Goal: Task Accomplishment & Management: Complete application form

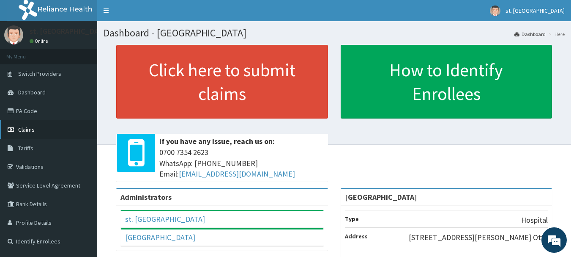
click at [34, 126] on span "Claims" at bounding box center [26, 130] width 16 height 8
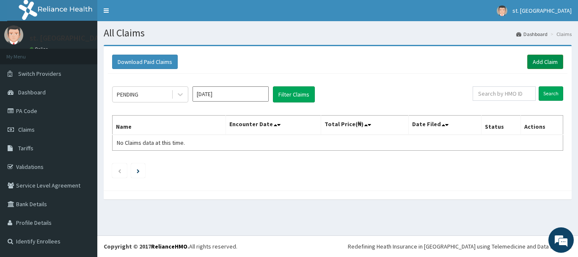
click at [538, 57] on link "Add Claim" at bounding box center [545, 62] width 36 height 14
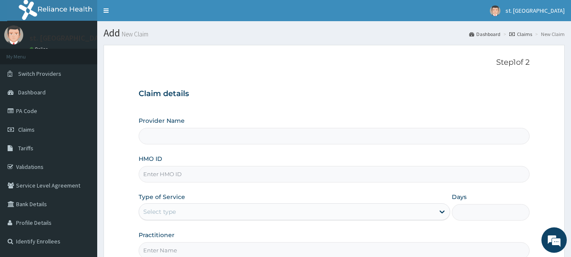
type input "[GEOGRAPHIC_DATA]"
drag, startPoint x: 575, startPoint y: 0, endPoint x: 414, endPoint y: 29, distance: 163.6
click at [414, 29] on h1 "Add New Claim" at bounding box center [334, 32] width 461 height 11
click at [157, 167] on input "HMO ID" at bounding box center [335, 174] width 392 height 16
paste input "WML/10139/B"
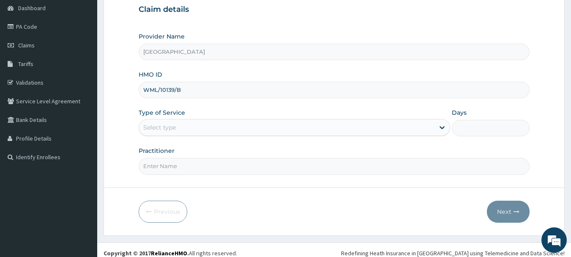
scroll to position [91, 0]
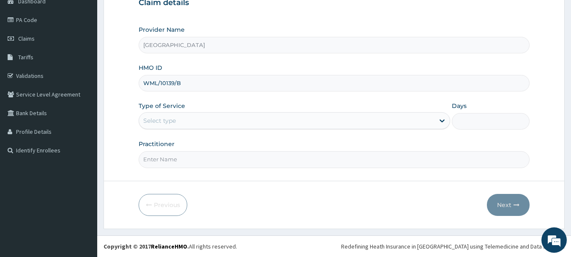
type input "WML/10139/B"
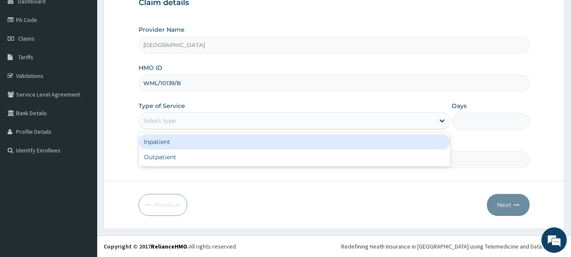
click at [383, 120] on div "Select type" at bounding box center [287, 121] width 296 height 14
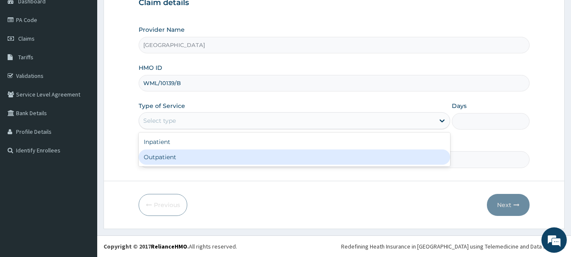
click at [263, 158] on div "Outpatient" at bounding box center [295, 156] width 312 height 15
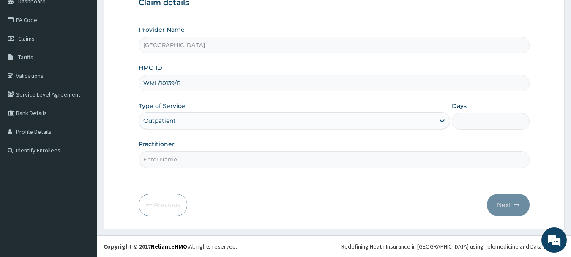
type input "1"
click at [287, 158] on input "Practitioner" at bounding box center [335, 159] width 392 height 16
type input "DR OLUFUNSO"
click at [494, 207] on button "Next" at bounding box center [508, 205] width 43 height 22
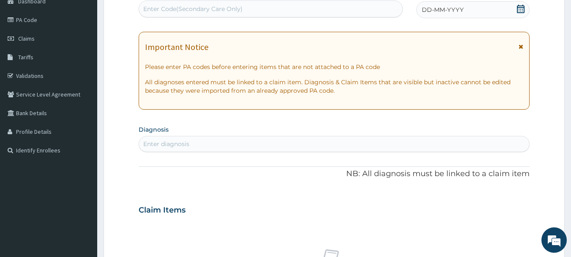
click at [518, 11] on icon at bounding box center [521, 9] width 8 height 8
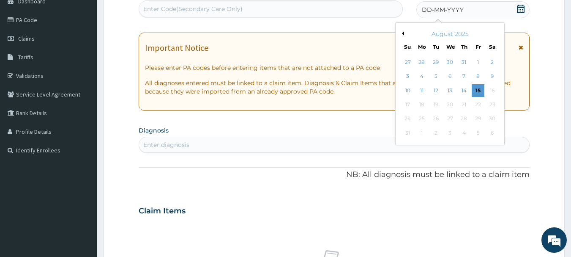
click at [356, 126] on section "Diagnosis Enter diagnosis" at bounding box center [335, 138] width 392 height 29
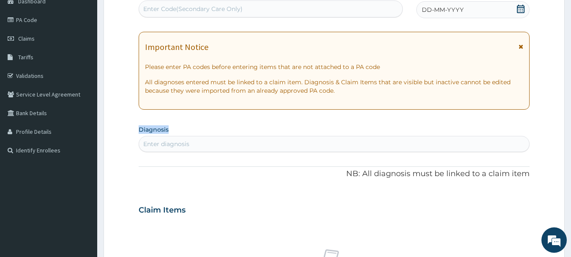
click at [356, 126] on section "Diagnosis Enter diagnosis" at bounding box center [335, 137] width 392 height 29
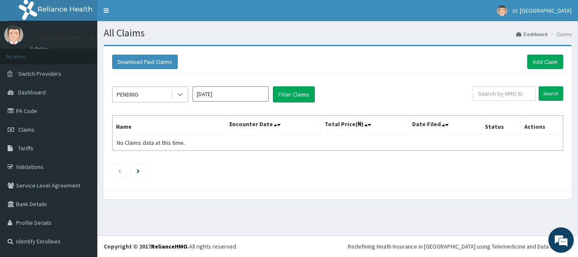
click at [181, 96] on icon at bounding box center [180, 94] width 8 height 8
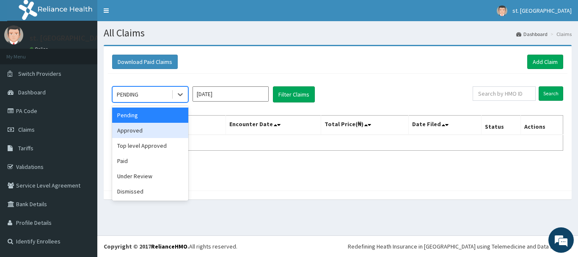
click at [155, 131] on div "Approved" at bounding box center [150, 130] width 76 height 15
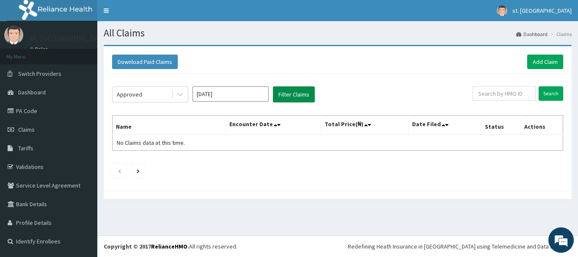
click at [307, 89] on button "Filter Claims" at bounding box center [294, 94] width 42 height 16
click at [499, 98] on input "text" at bounding box center [503, 93] width 63 height 14
paste input "WML/10139/A"
type input "WML/10139/A"
click at [550, 93] on input "Search" at bounding box center [550, 93] width 25 height 14
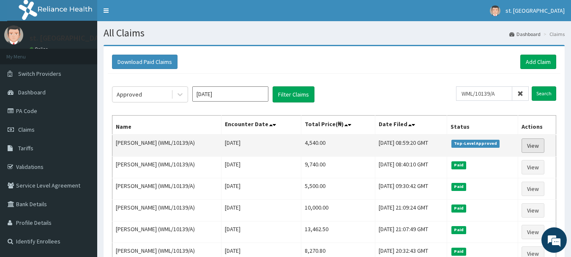
click at [531, 149] on link "View" at bounding box center [533, 145] width 23 height 14
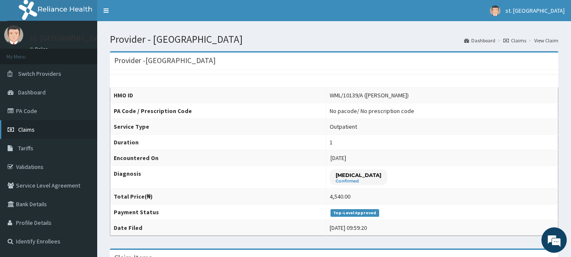
click at [27, 131] on span "Claims" at bounding box center [26, 130] width 16 height 8
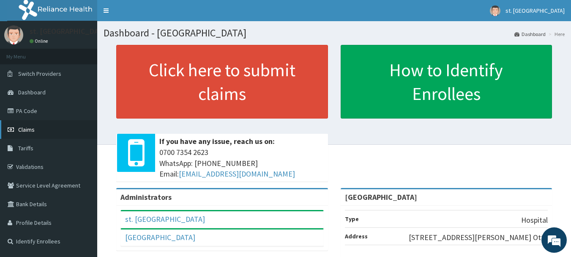
click at [27, 129] on span "Claims" at bounding box center [26, 130] width 16 height 8
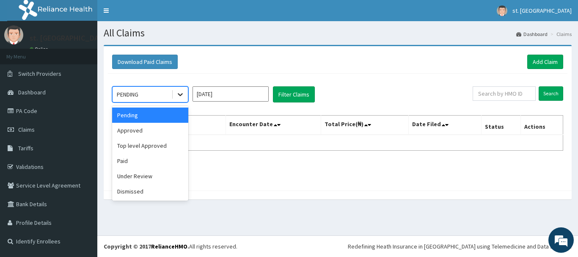
click at [181, 90] on icon at bounding box center [180, 94] width 8 height 8
click at [128, 131] on div "Approved" at bounding box center [150, 130] width 76 height 15
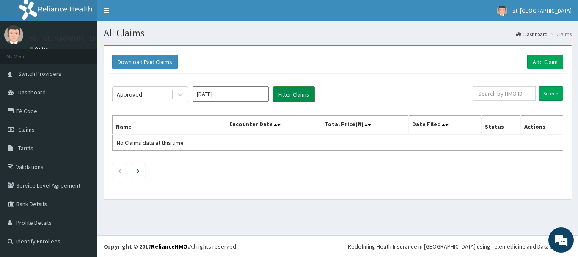
click at [306, 94] on button "Filter Claims" at bounding box center [294, 94] width 42 height 16
click at [501, 93] on input "text" at bounding box center [503, 93] width 63 height 14
paste input "WML/10139/B"
type input "WML/10139/B"
click at [546, 93] on input "Search" at bounding box center [550, 93] width 25 height 14
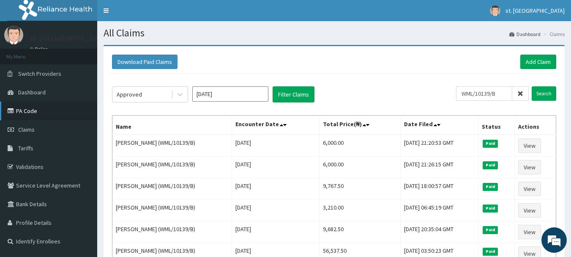
click at [24, 108] on link "PA Code" at bounding box center [48, 110] width 97 height 19
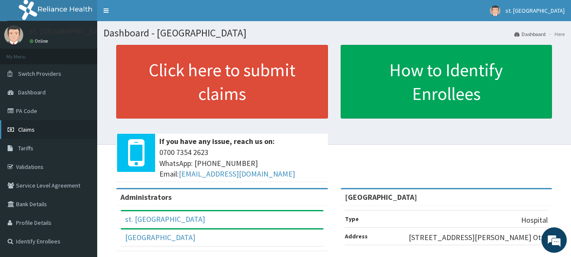
click at [23, 133] on span "Claims" at bounding box center [26, 130] width 16 height 8
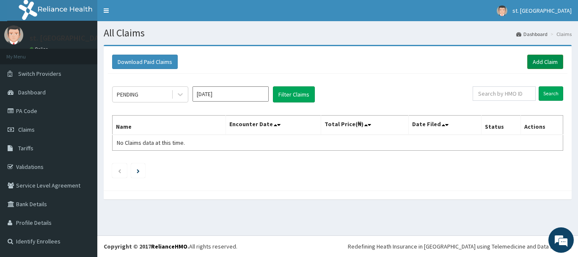
click at [559, 58] on link "Add Claim" at bounding box center [545, 62] width 36 height 14
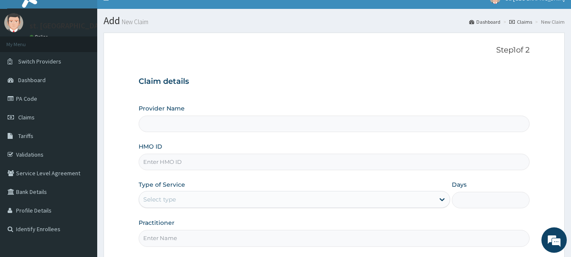
type input "St. Shiloh Medical Centre"
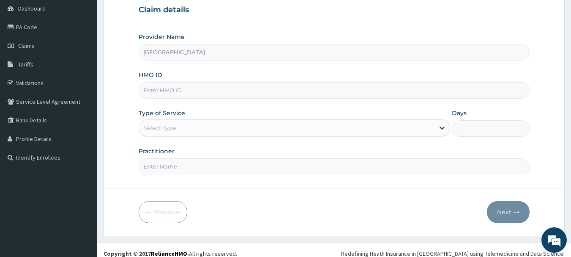
scroll to position [85, 0]
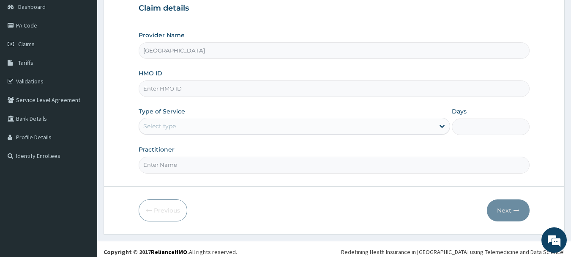
click at [245, 88] on input "HMO ID" at bounding box center [335, 88] width 392 height 16
paste input "WML/10139/B"
type input "WML/10139/B"
click at [216, 121] on div "Select type" at bounding box center [287, 126] width 296 height 14
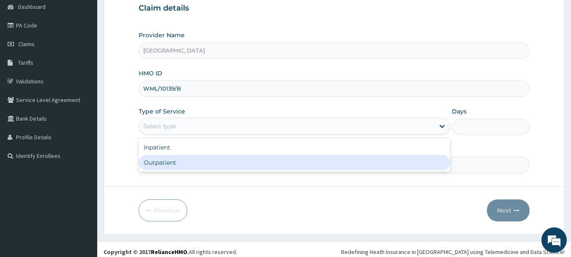
click at [185, 164] on div "Outpatient" at bounding box center [295, 162] width 312 height 15
type input "1"
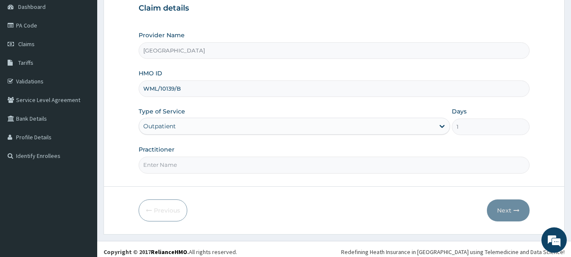
click at [190, 164] on input "Practitioner" at bounding box center [335, 164] width 392 height 16
type input "DR [PERSON_NAME]"
click at [509, 207] on button "Next" at bounding box center [508, 210] width 43 height 22
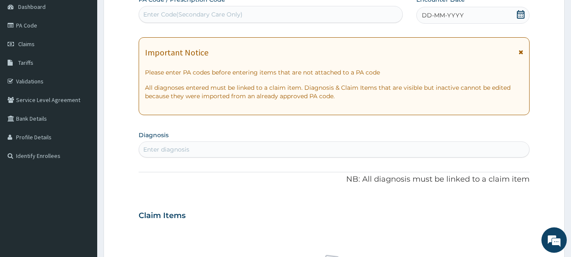
scroll to position [0, 0]
click at [521, 16] on icon at bounding box center [521, 14] width 8 height 8
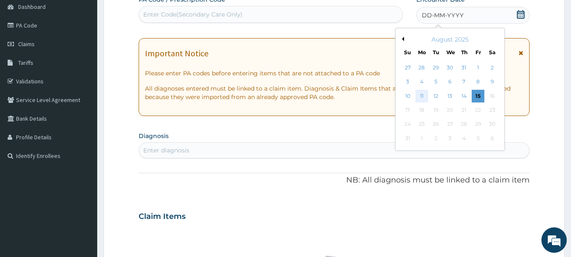
click at [422, 95] on div "11" at bounding box center [422, 96] width 13 height 13
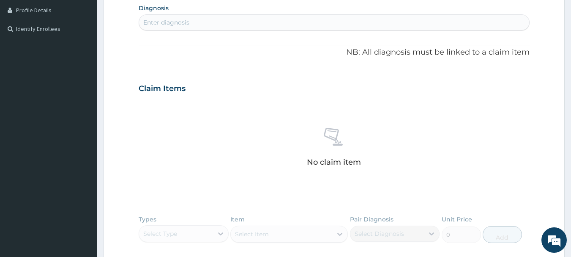
scroll to position [214, 0]
click at [364, 25] on div "Enter diagnosis" at bounding box center [334, 21] width 391 height 14
type input "MYAL"
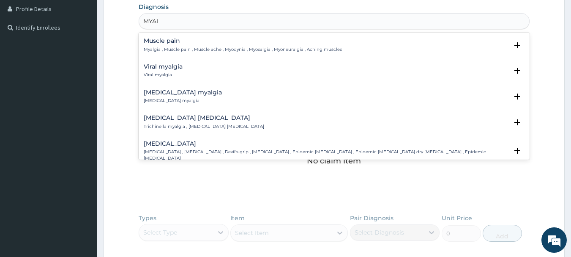
click at [203, 38] on h4 "Muscle pain" at bounding box center [243, 41] width 198 height 6
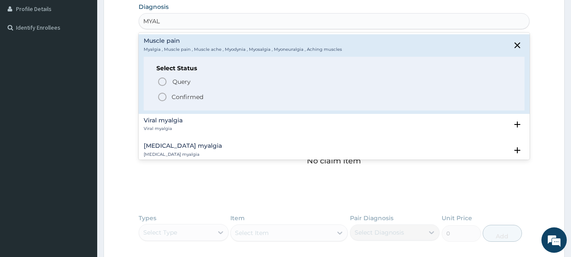
click at [164, 95] on icon "status option filled" at bounding box center [162, 97] width 10 height 10
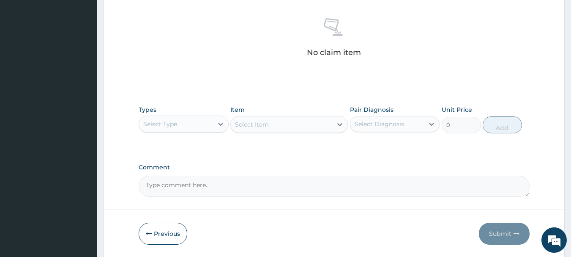
scroll to position [344, 0]
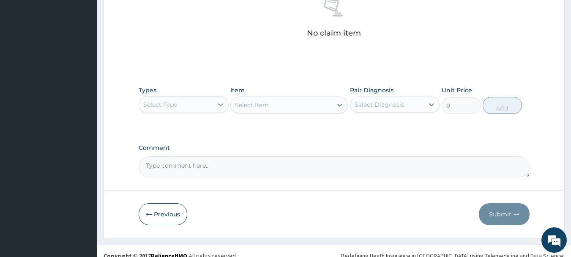
click at [222, 102] on icon at bounding box center [220, 104] width 8 height 8
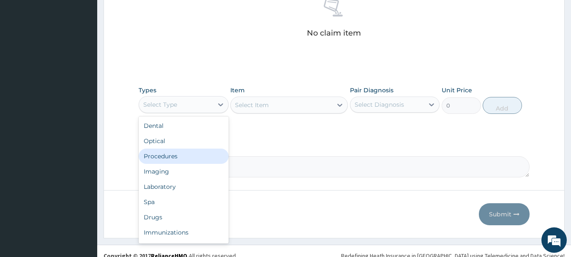
click at [179, 155] on div "Procedures" at bounding box center [184, 155] width 90 height 15
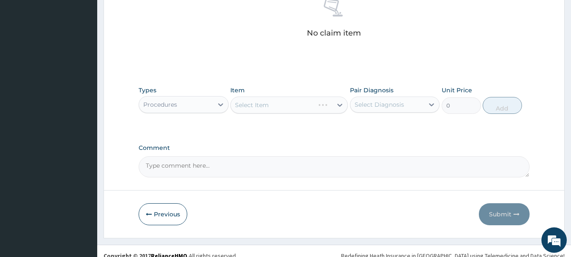
click at [290, 106] on div "Select Item" at bounding box center [289, 104] width 118 height 17
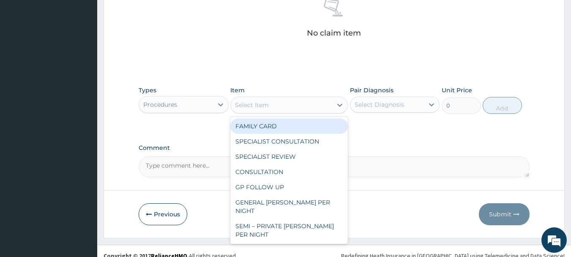
click at [290, 106] on div "Select Item" at bounding box center [281, 105] width 101 height 14
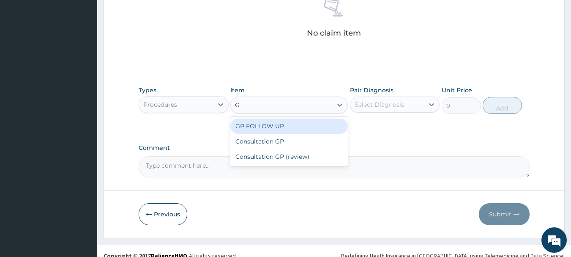
type input "GP"
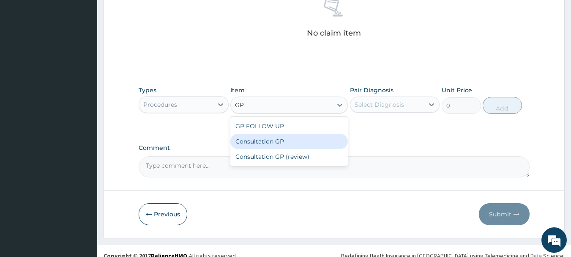
click at [288, 142] on div "Consultation GP" at bounding box center [289, 141] width 118 height 15
type input "2500"
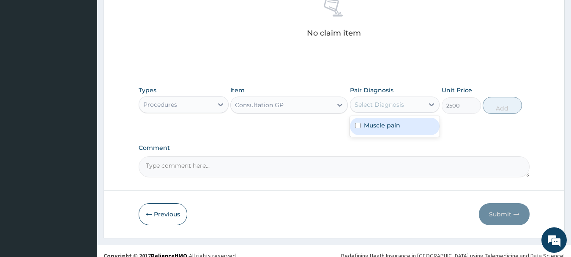
click at [399, 105] on div "Select Diagnosis" at bounding box center [379, 104] width 49 height 8
click at [399, 123] on label "Muscle pain" at bounding box center [382, 125] width 36 height 8
checkbox input "true"
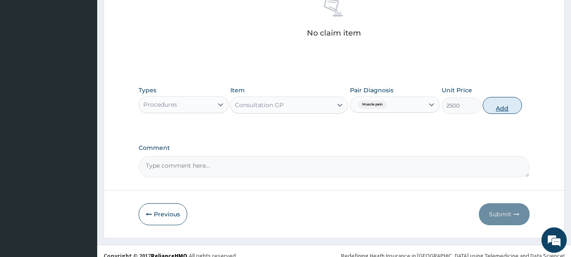
click at [514, 102] on button "Add" at bounding box center [502, 105] width 39 height 17
type input "0"
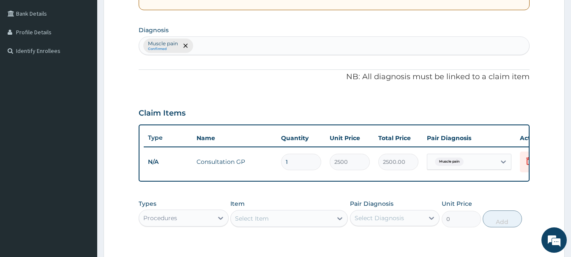
scroll to position [188, 0]
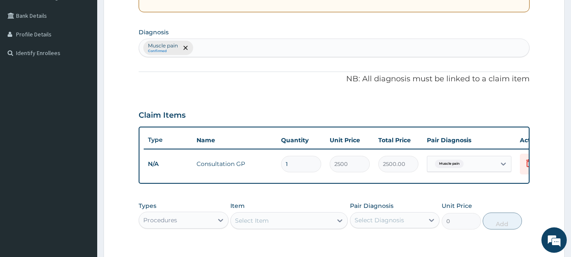
click at [270, 51] on div "Muscle pain Confirmed" at bounding box center [334, 48] width 391 height 18
type input "C"
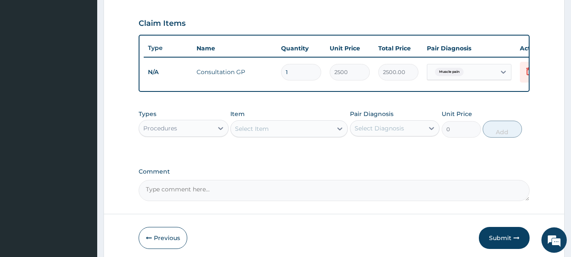
scroll to position [319, 0]
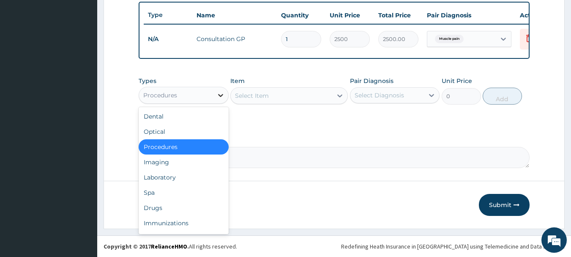
click at [224, 93] on icon at bounding box center [220, 95] width 8 height 8
click at [156, 205] on div "Drugs" at bounding box center [184, 207] width 90 height 15
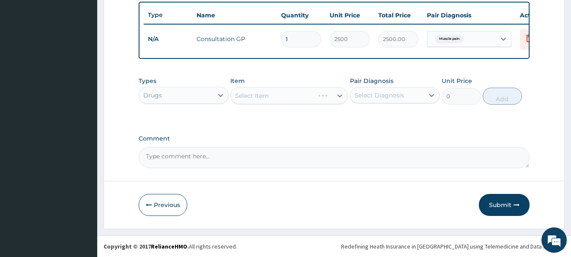
click at [282, 98] on div "Select Item" at bounding box center [289, 95] width 118 height 17
click at [282, 98] on div "Select Item" at bounding box center [281, 96] width 101 height 14
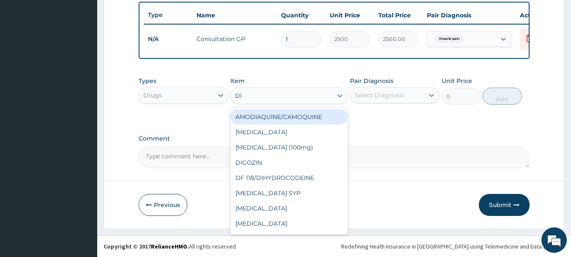
type input "DIC"
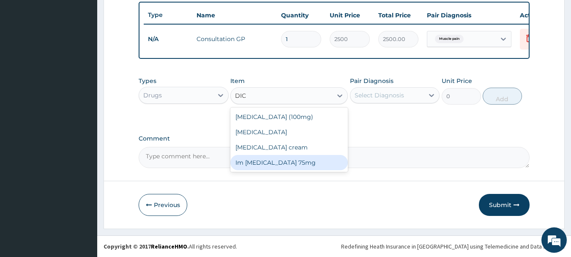
click at [261, 170] on div "DICLOFENAC (100mg) DICLOFENAC Diclofenac cream Im diclofenac 75mg" at bounding box center [289, 139] width 118 height 64
click at [285, 161] on div "Im diclofenac 75mg" at bounding box center [289, 162] width 118 height 15
type input "250"
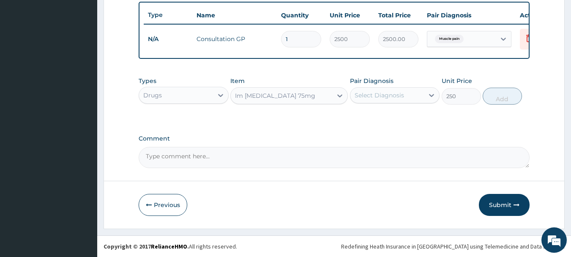
click at [395, 98] on div "Select Diagnosis" at bounding box center [379, 95] width 49 height 8
click at [394, 111] on div "Muscle pain" at bounding box center [395, 116] width 90 height 17
checkbox input "true"
click at [495, 100] on button "Add" at bounding box center [502, 96] width 39 height 17
type input "0"
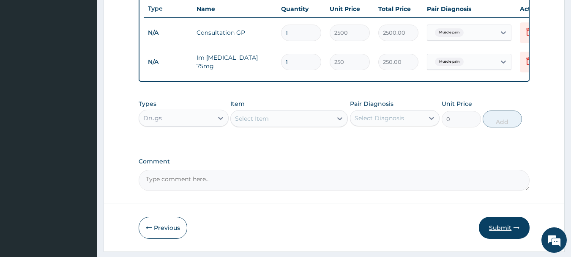
click at [497, 231] on button "Submit" at bounding box center [504, 227] width 51 height 22
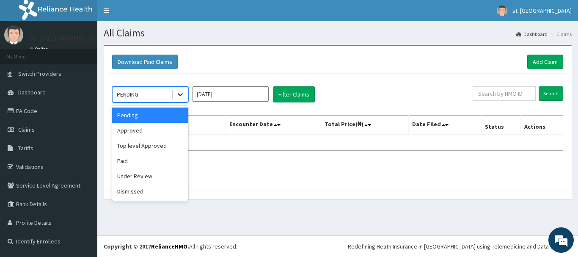
click at [178, 99] on icon at bounding box center [180, 94] width 8 height 8
click at [142, 137] on div "Approved" at bounding box center [150, 130] width 76 height 15
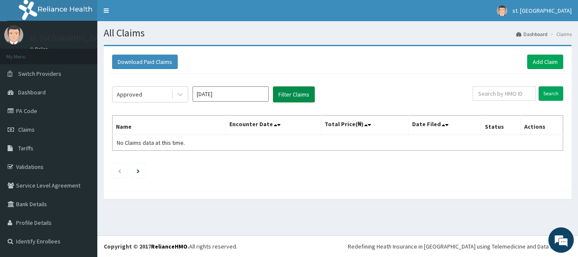
click at [298, 94] on button "Filter Claims" at bounding box center [294, 94] width 42 height 16
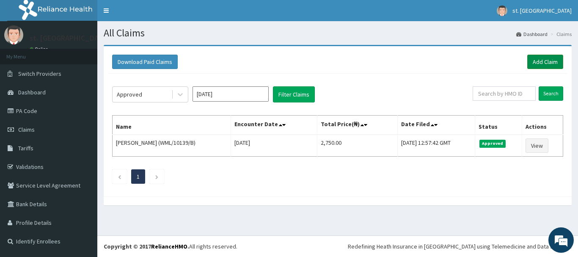
click at [540, 61] on link "Add Claim" at bounding box center [545, 62] width 36 height 14
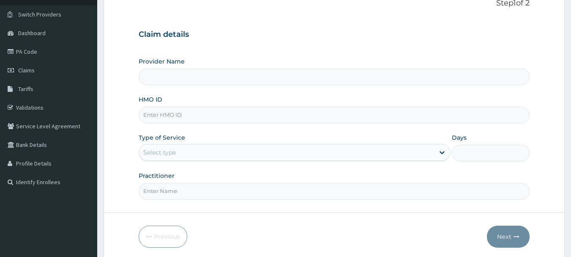
scroll to position [61, 0]
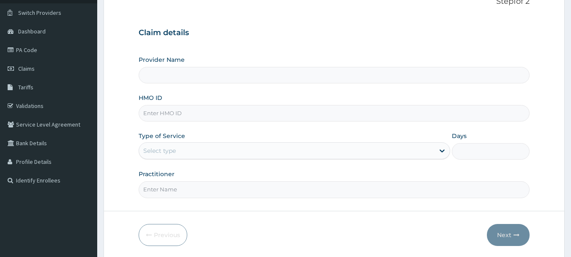
click at [191, 112] on input "HMO ID" at bounding box center [335, 113] width 392 height 16
paste input "BTR/10368/E"
type input "BTR/10368/E"
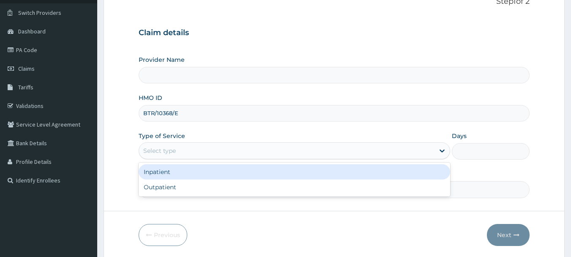
click at [213, 158] on div "Select type" at bounding box center [295, 150] width 312 height 17
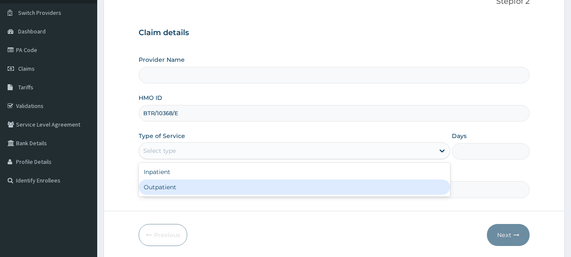
click at [179, 192] on div "Outpatient" at bounding box center [295, 186] width 312 height 15
type input "1"
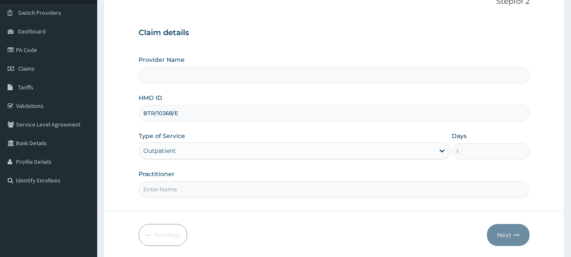
click at [189, 190] on input "Practitioner" at bounding box center [335, 189] width 392 height 16
type input "DR OLUFUNSO"
click at [337, 31] on h3 "Claim details" at bounding box center [335, 32] width 392 height 9
type input "[GEOGRAPHIC_DATA]"
click at [172, 113] on input "HMO ID" at bounding box center [335, 113] width 392 height 16
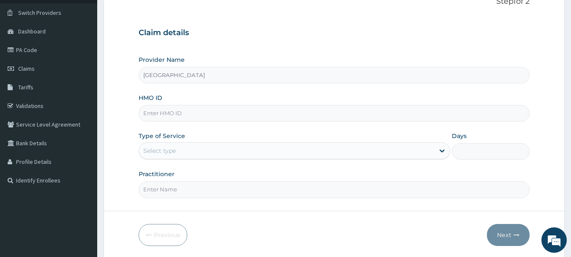
paste input "BTR/10368/E"
type input "BTR/10368/E"
click at [168, 148] on div "Select type" at bounding box center [159, 150] width 33 height 8
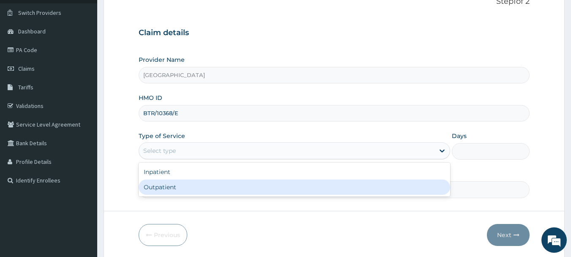
click at [167, 187] on div "Outpatient" at bounding box center [295, 186] width 312 height 15
type input "1"
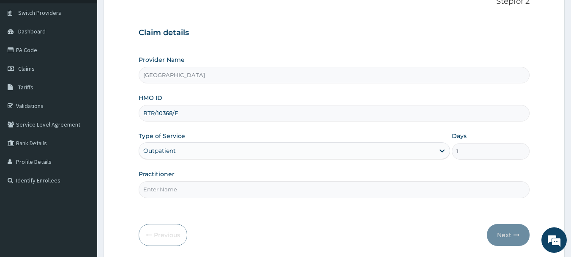
click at [202, 187] on input "Practitioner" at bounding box center [335, 189] width 392 height 16
type input "DR OLUFUNSO"
click at [504, 235] on button "Next" at bounding box center [508, 235] width 43 height 22
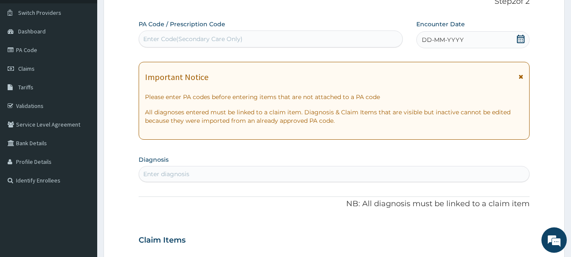
click at [304, 37] on div "Enter Code(Secondary Care Only)" at bounding box center [271, 39] width 264 height 14
paste input "PA/37E3C8"
type input "PA/37E3C8"
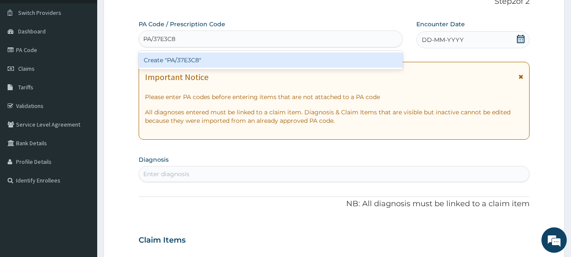
click at [254, 63] on div "Create "PA/37E3C8"" at bounding box center [271, 59] width 265 height 15
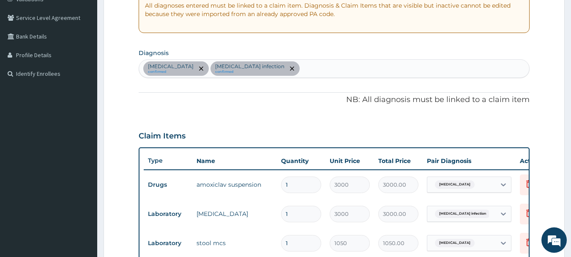
scroll to position [165, 0]
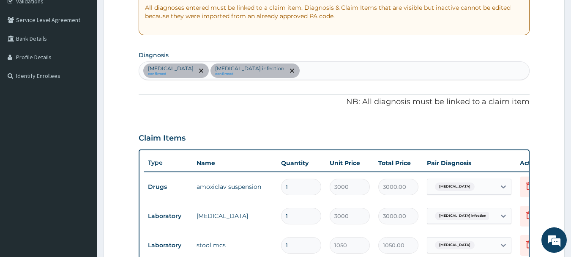
click at [324, 68] on div "Acute gastroenteritis confirmed Salmonella infection confirmed" at bounding box center [334, 71] width 391 height 18
type input "PLASMOD"
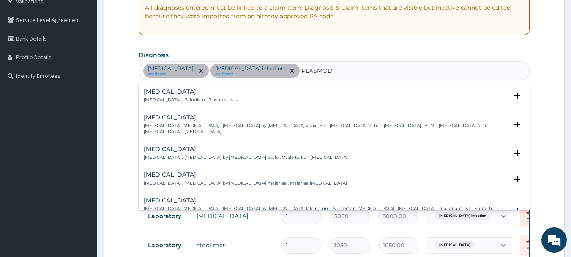
click at [241, 91] on div "Malaria Malaria , Paludism , Plasmodiosis" at bounding box center [334, 95] width 381 height 15
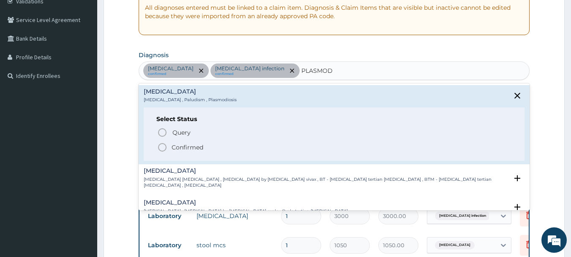
click at [165, 142] on icon "status option filled" at bounding box center [162, 147] width 10 height 10
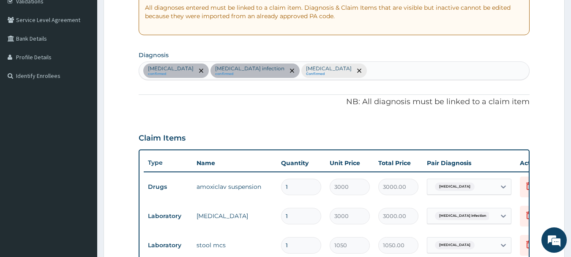
click at [349, 75] on div "Acute gastroenteritis confirmed Salmonella infection confirmed Malaria Confirmed" at bounding box center [334, 71] width 391 height 18
type input "UPPER RES"
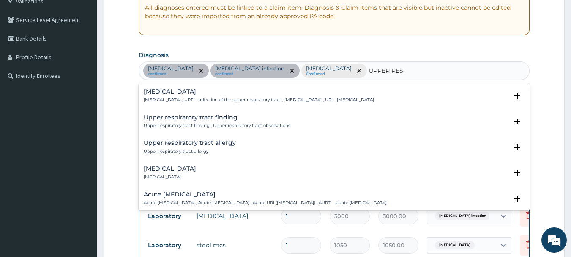
click at [255, 93] on h4 "Upper respiratory infection" at bounding box center [259, 91] width 230 height 6
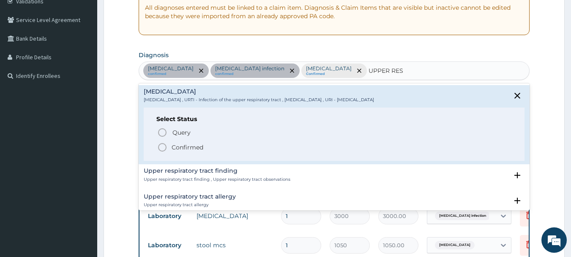
click at [167, 145] on span "Confirmed" at bounding box center [334, 147] width 355 height 10
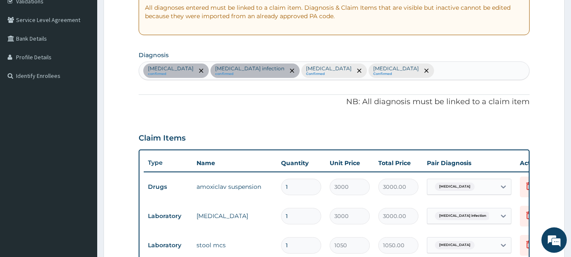
click at [445, 70] on div "Acute gastroenteritis confirmed Salmonella infection confirmed Malaria Confirme…" at bounding box center [334, 71] width 391 height 18
type input "VOMITING"
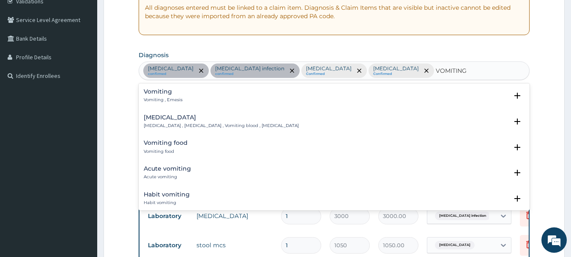
click at [188, 95] on div "Vomiting Vomiting , Emesis" at bounding box center [334, 95] width 381 height 15
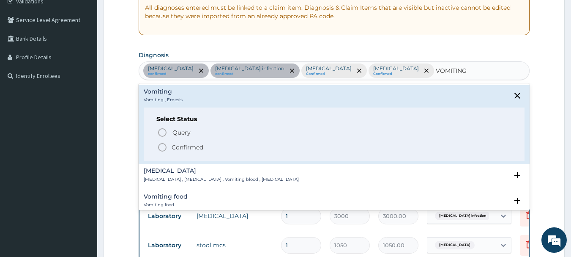
click at [160, 145] on icon "status option filled" at bounding box center [162, 147] width 10 height 10
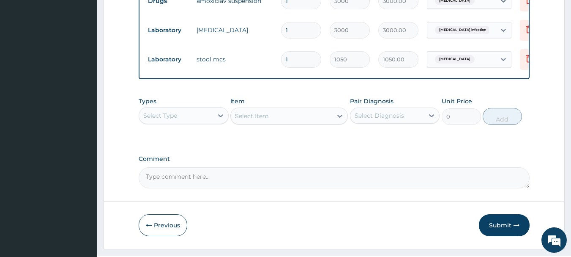
scroll to position [378, 0]
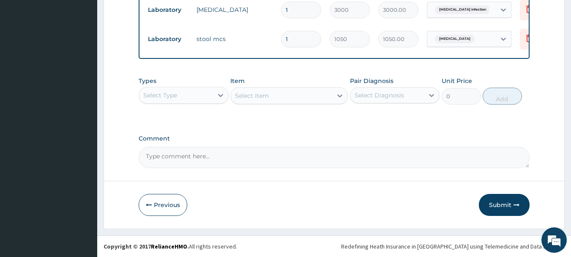
click at [197, 82] on div "Types Select Type" at bounding box center [184, 91] width 90 height 28
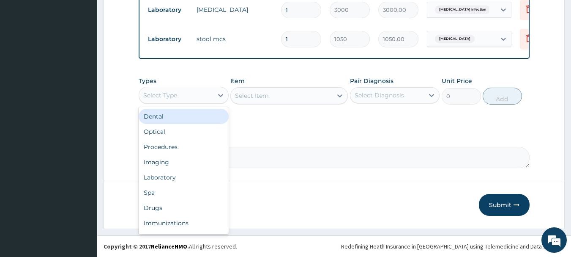
click at [194, 91] on div "Select Type" at bounding box center [176, 95] width 74 height 14
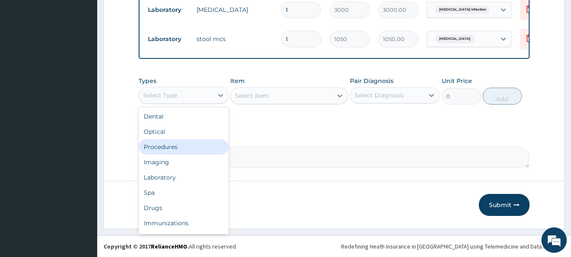
click at [170, 145] on div "Procedures" at bounding box center [184, 146] width 90 height 15
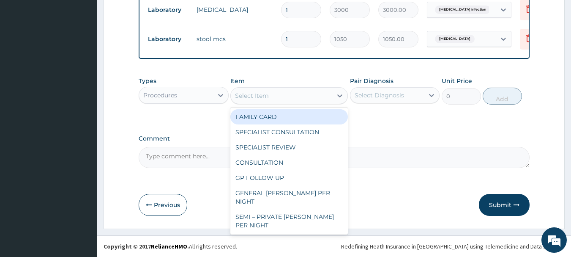
click at [260, 91] on div "Select Item" at bounding box center [252, 95] width 34 height 8
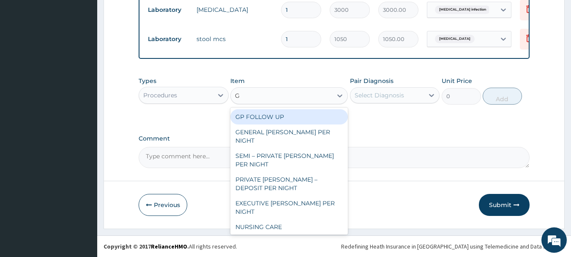
type input "GP"
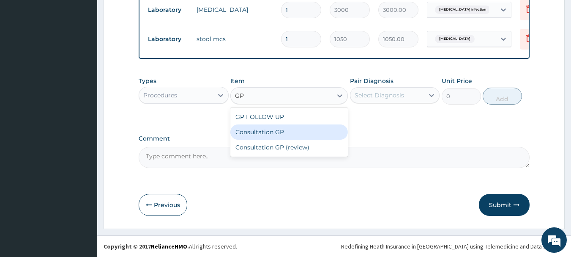
click at [259, 130] on div "Consultation GP" at bounding box center [289, 131] width 118 height 15
type input "2500"
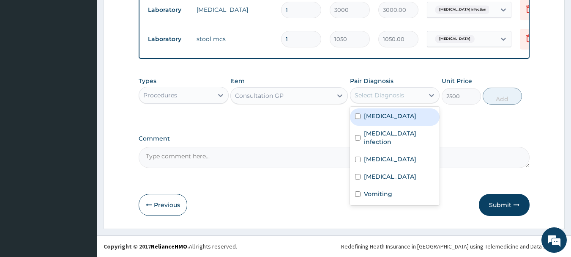
click at [385, 96] on div "Select Diagnosis" at bounding box center [379, 95] width 49 height 8
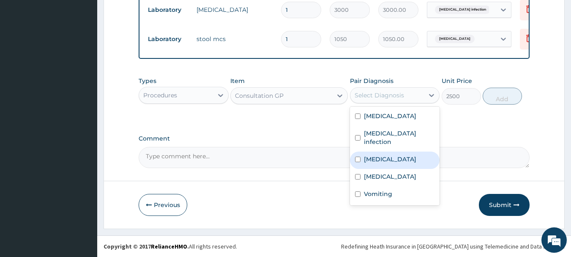
click at [375, 155] on label "Malaria" at bounding box center [390, 159] width 52 height 8
checkbox input "true"
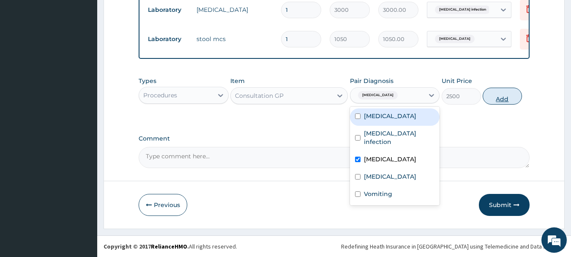
click at [491, 96] on button "Add" at bounding box center [502, 96] width 39 height 17
type input "0"
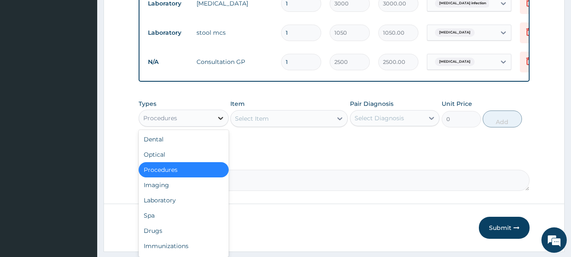
click at [219, 122] on icon at bounding box center [220, 118] width 8 height 8
click at [158, 208] on div "Laboratory" at bounding box center [184, 199] width 90 height 15
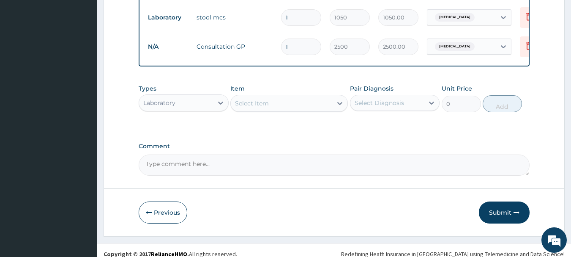
scroll to position [407, 0]
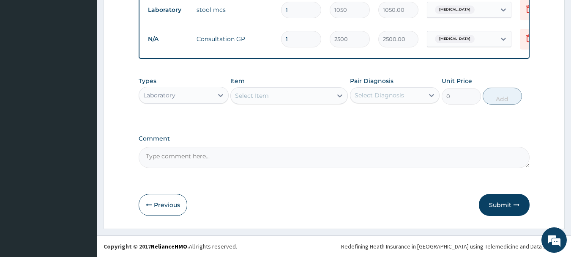
click at [321, 94] on div "Select Item" at bounding box center [281, 96] width 101 height 14
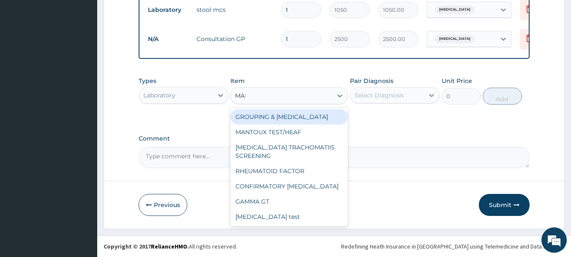
type input "MALA"
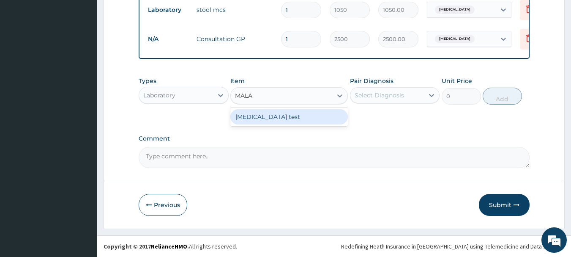
click at [315, 115] on div "Malaria test" at bounding box center [289, 116] width 118 height 15
type input "700"
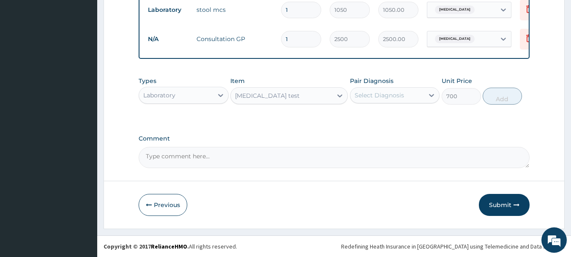
click at [417, 90] on div "Select Diagnosis" at bounding box center [388, 95] width 74 height 14
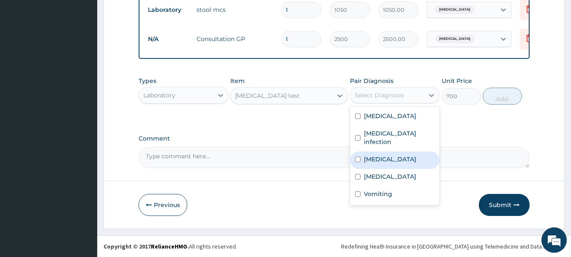
click at [379, 155] on label "Malaria" at bounding box center [390, 159] width 52 height 8
checkbox input "true"
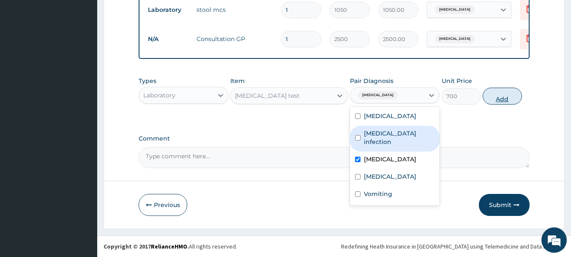
click at [492, 101] on button "Add" at bounding box center [502, 96] width 39 height 17
type input "0"
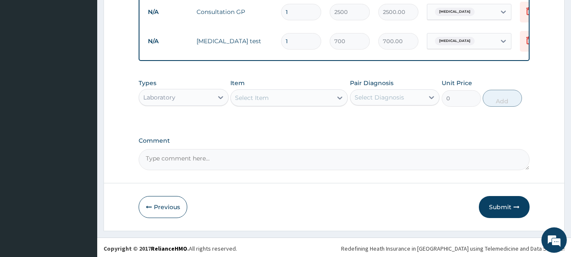
scroll to position [429, 0]
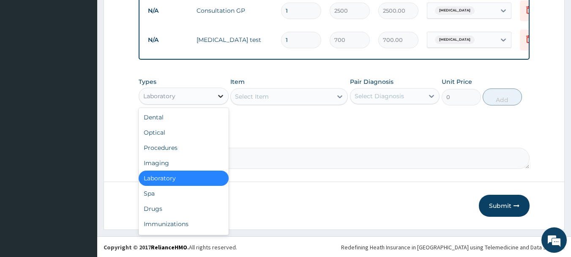
click at [221, 100] on icon at bounding box center [220, 96] width 8 height 8
click at [161, 214] on div "Drugs" at bounding box center [184, 208] width 90 height 15
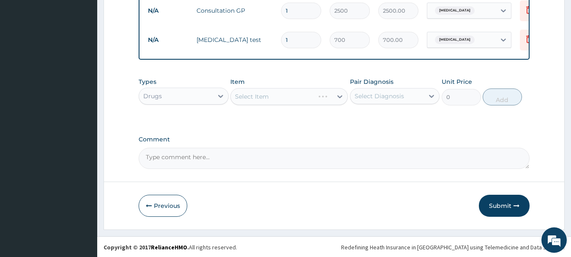
scroll to position [436, 0]
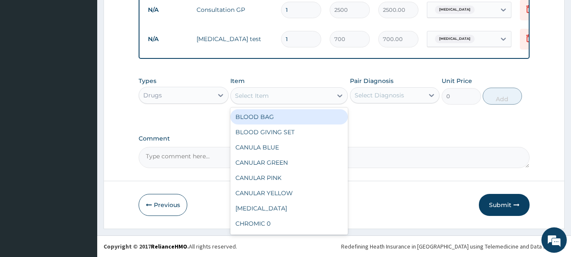
click at [304, 99] on div "Select Item" at bounding box center [281, 96] width 101 height 14
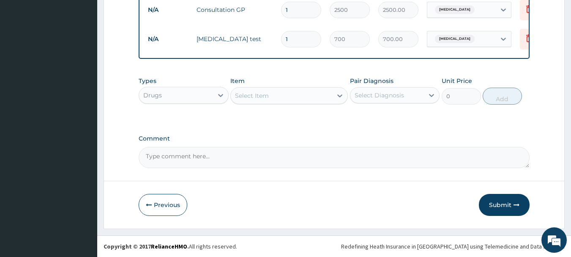
click at [266, 95] on div "Select Item" at bounding box center [252, 95] width 34 height 8
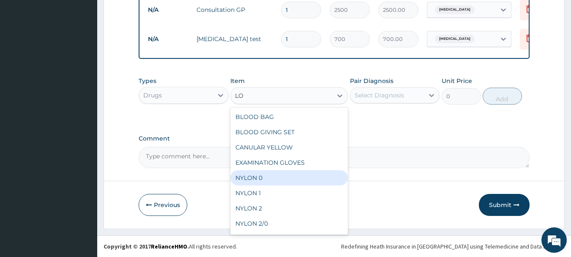
type input "L"
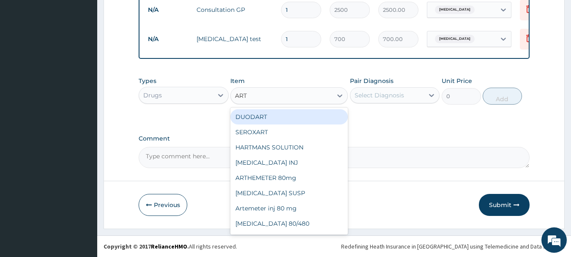
type input "ARTE"
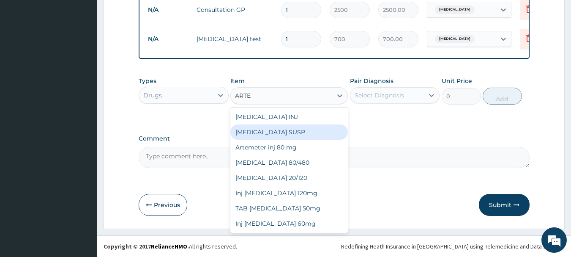
click at [263, 129] on div "ARTEMETHER SUSP" at bounding box center [289, 131] width 118 height 15
type input "1000"
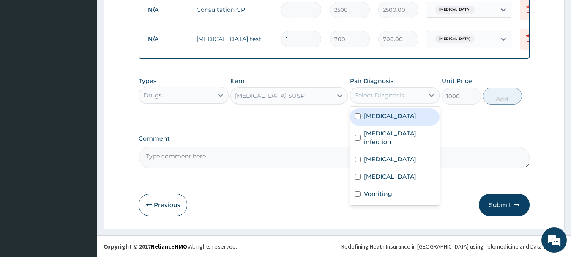
click at [370, 99] on div "Select Diagnosis" at bounding box center [379, 95] width 49 height 8
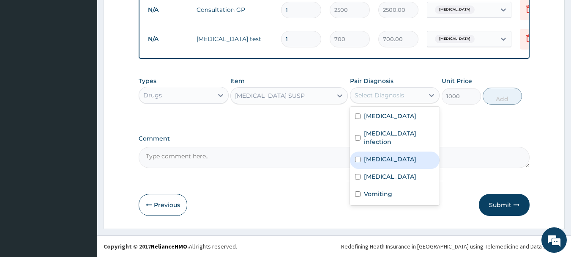
click at [373, 155] on label "Malaria" at bounding box center [390, 159] width 52 height 8
checkbox input "true"
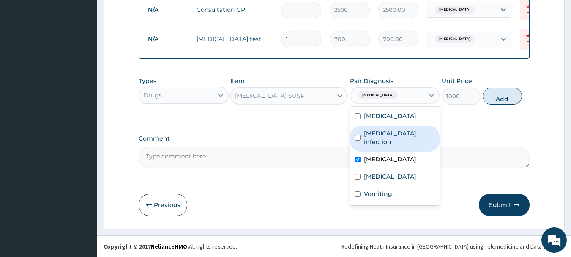
click at [500, 101] on button "Add" at bounding box center [502, 96] width 39 height 17
type input "0"
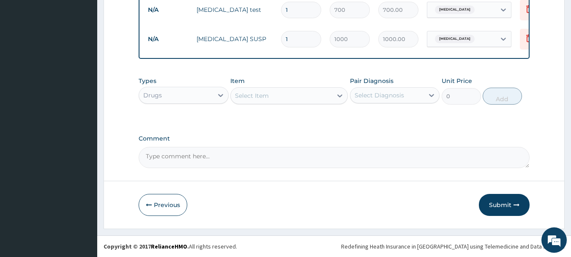
scroll to position [465, 0]
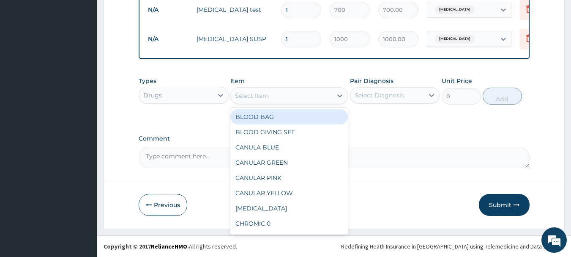
click at [304, 94] on div "Select Item" at bounding box center [281, 96] width 101 height 14
type input "PROM"
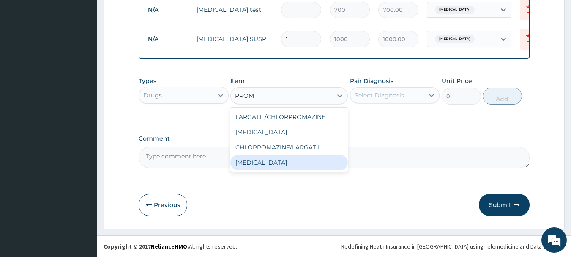
click at [268, 167] on div "PROMETHAZINE" at bounding box center [289, 162] width 118 height 15
type input "80"
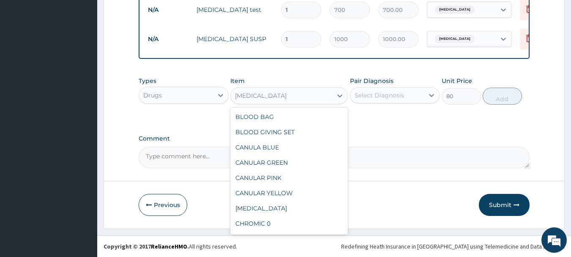
click at [329, 103] on div "PROMETHAZINE" at bounding box center [289, 95] width 118 height 17
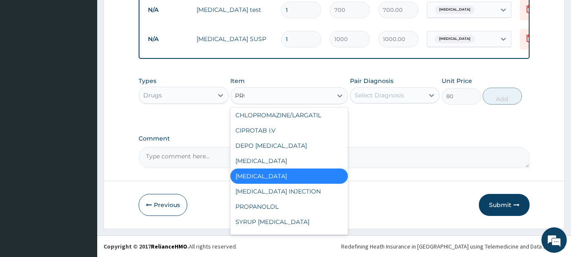
scroll to position [93, 0]
type input "PROM"
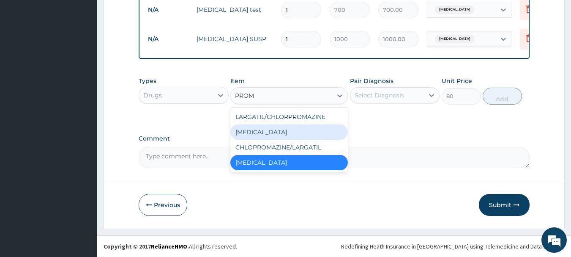
click at [265, 131] on div "PROMETHAZINE" at bounding box center [289, 131] width 118 height 15
type input "200"
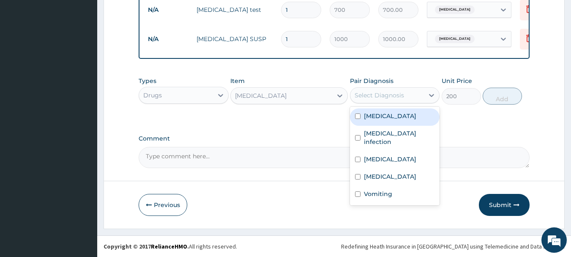
click at [384, 96] on div "Select Diagnosis" at bounding box center [379, 95] width 49 height 8
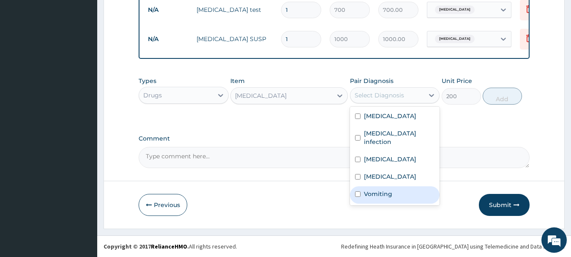
click at [374, 190] on label "Vomiting" at bounding box center [378, 193] width 28 height 8
checkbox input "true"
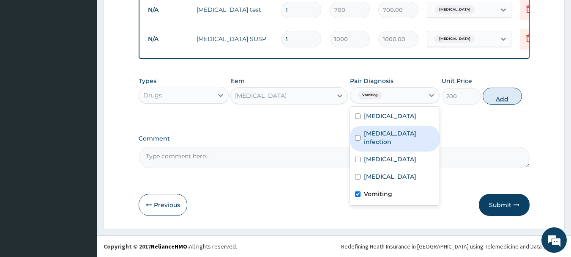
click at [493, 96] on button "Add" at bounding box center [502, 96] width 39 height 17
type input "0"
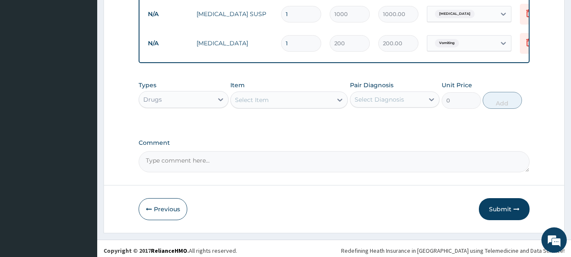
scroll to position [494, 0]
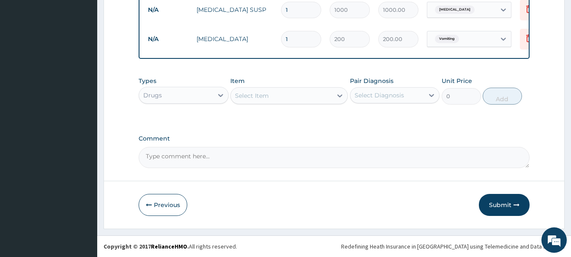
click at [260, 100] on div "Select Item" at bounding box center [281, 96] width 101 height 14
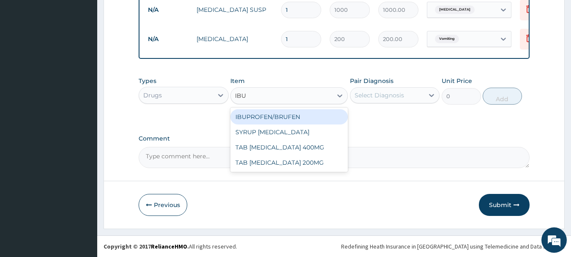
type input "IBUP"
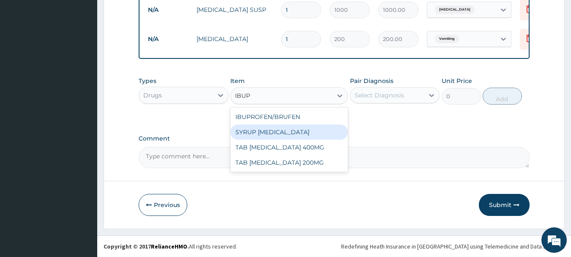
click at [261, 133] on div "SYRUP IBUPROFEN" at bounding box center [289, 131] width 118 height 15
type input "400"
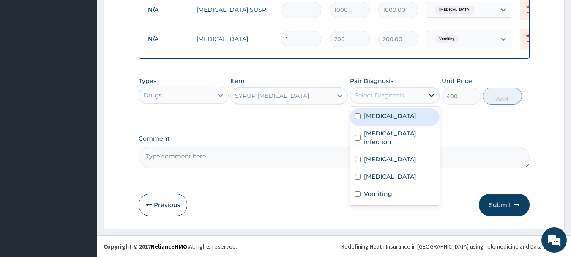
click at [429, 97] on icon at bounding box center [431, 95] width 8 height 8
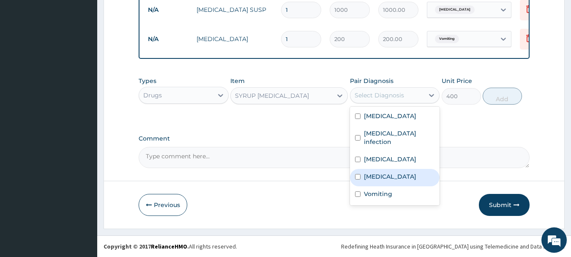
click at [387, 172] on label "Upper respiratory infection" at bounding box center [390, 176] width 52 height 8
checkbox input "true"
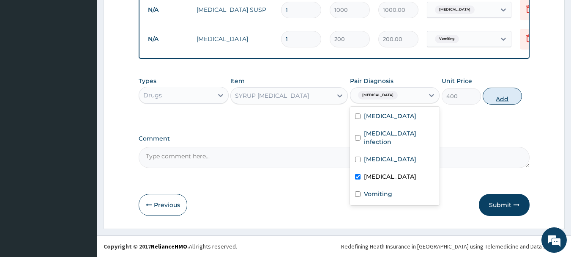
click at [499, 102] on button "Add" at bounding box center [502, 96] width 39 height 17
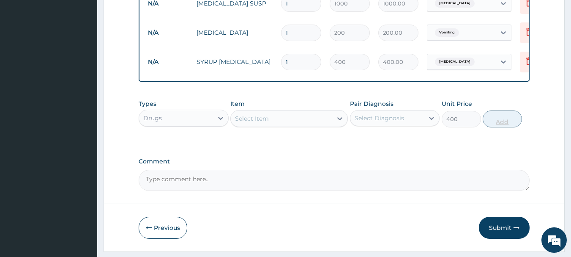
type input "0"
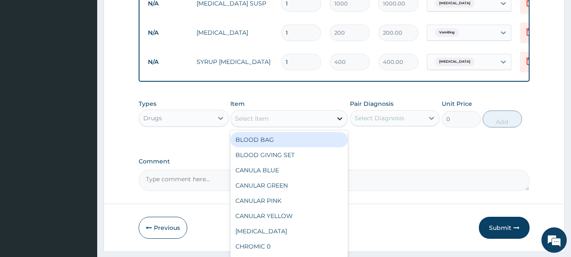
click at [334, 121] on div at bounding box center [339, 118] width 15 height 15
type input "LORA"
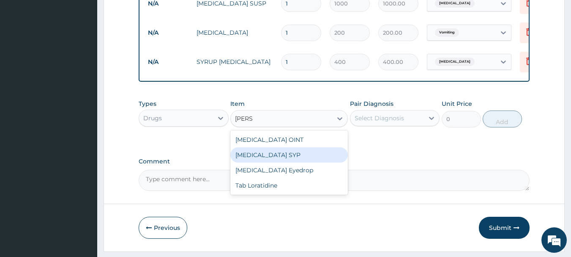
click at [268, 162] on div "LORATADINE SYP" at bounding box center [289, 154] width 118 height 15
type input "400"
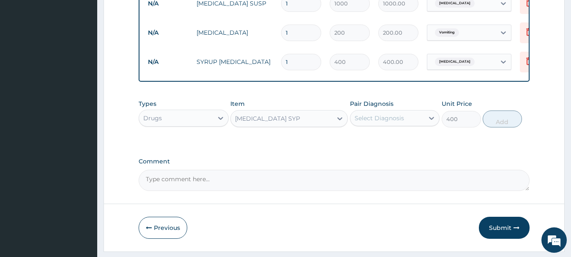
click at [366, 122] on div "Select Diagnosis" at bounding box center [379, 118] width 49 height 8
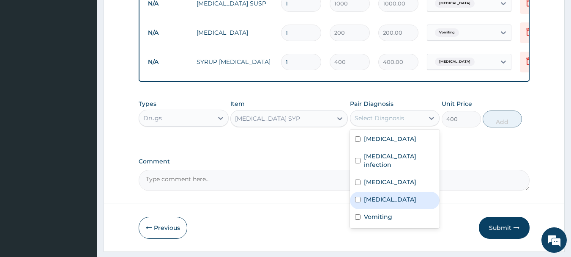
click at [379, 199] on label "Upper respiratory infection" at bounding box center [390, 199] width 52 height 8
checkbox input "true"
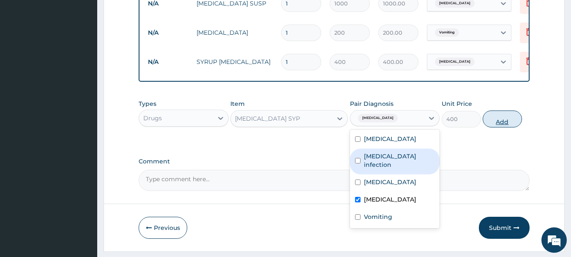
click at [492, 126] on button "Add" at bounding box center [502, 118] width 39 height 17
type input "0"
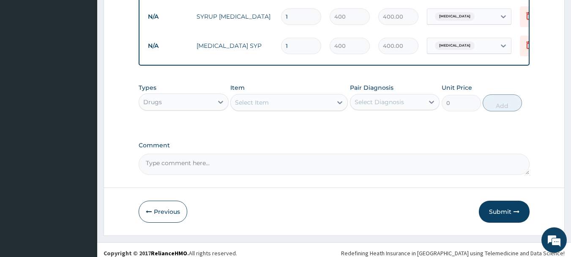
scroll to position [553, 0]
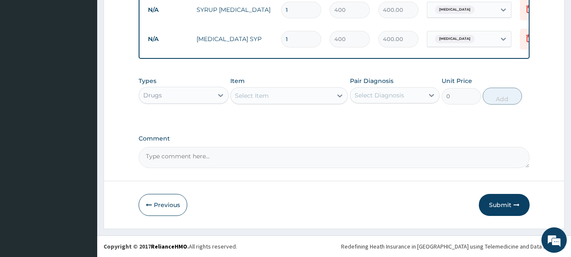
click at [308, 100] on div "Select Item" at bounding box center [281, 96] width 101 height 14
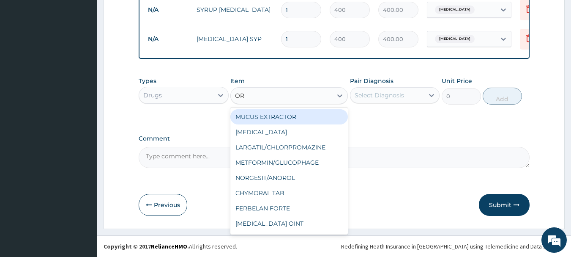
type input "ORS"
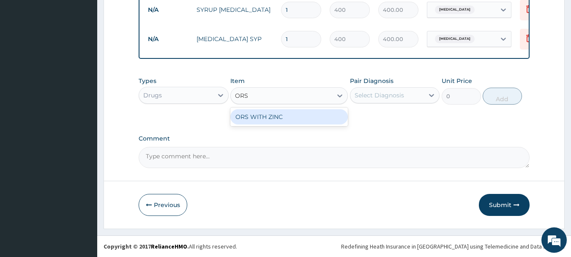
click at [281, 116] on div "ORS WITH ZINC" at bounding box center [289, 116] width 118 height 15
type input "200"
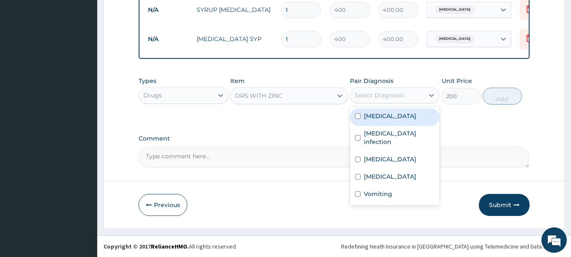
click at [391, 99] on div "Select Diagnosis" at bounding box center [379, 95] width 49 height 8
click at [371, 119] on label "Acute gastroenteritis" at bounding box center [390, 116] width 52 height 8
checkbox input "true"
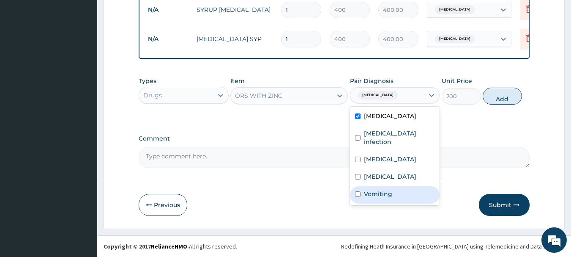
click at [375, 195] on label "Vomiting" at bounding box center [378, 193] width 28 height 8
checkbox input "true"
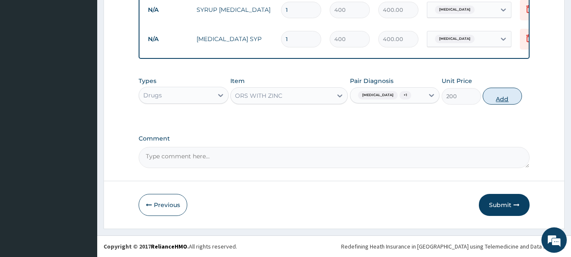
click at [498, 104] on button "Add" at bounding box center [502, 96] width 39 height 17
type input "0"
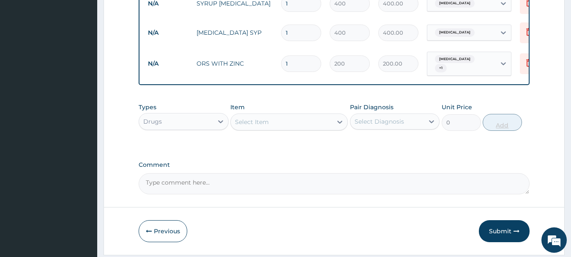
type input "0.00"
type input "3"
type input "600.00"
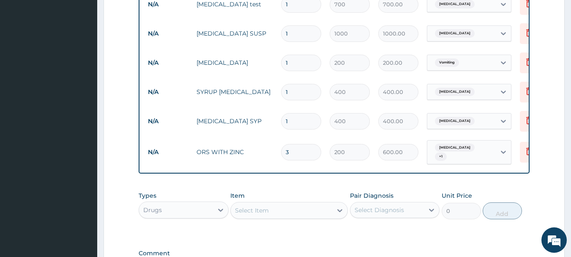
scroll to position [466, 0]
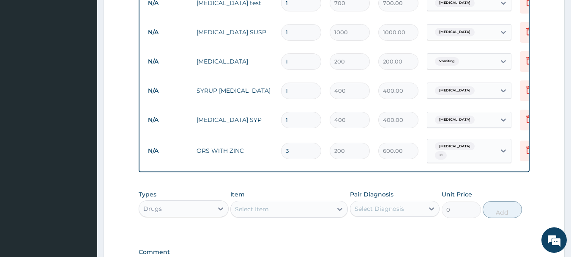
type input "3"
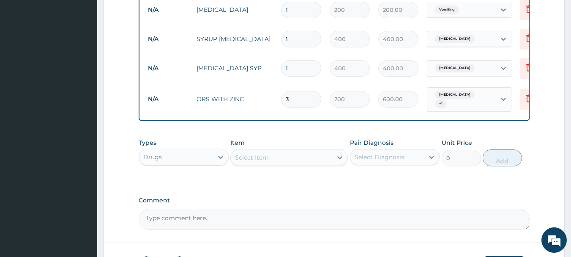
scroll to position [585, 0]
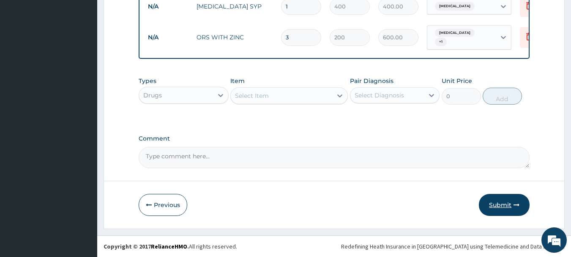
click at [514, 207] on icon "button" at bounding box center [517, 205] width 6 height 6
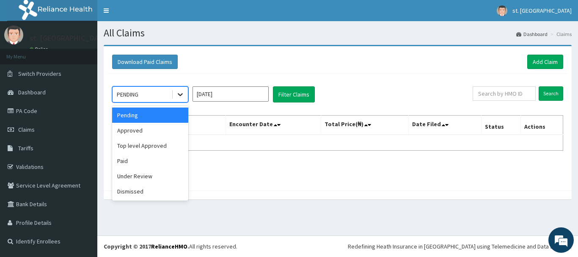
click at [185, 93] on div at bounding box center [180, 94] width 15 height 15
click at [157, 131] on div "Approved" at bounding box center [150, 130] width 76 height 15
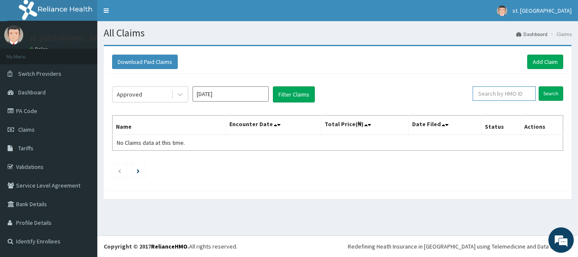
click at [525, 89] on input "text" at bounding box center [503, 93] width 63 height 14
paste input "BTR/10368/E"
type input "BTR/10368/E"
click at [551, 95] on input "Search" at bounding box center [550, 93] width 25 height 14
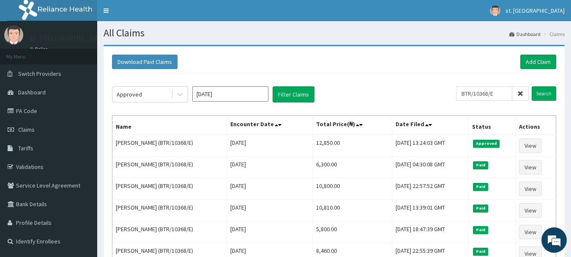
click at [523, 96] on icon at bounding box center [521, 93] width 6 height 6
